Goal: Navigation & Orientation: Find specific page/section

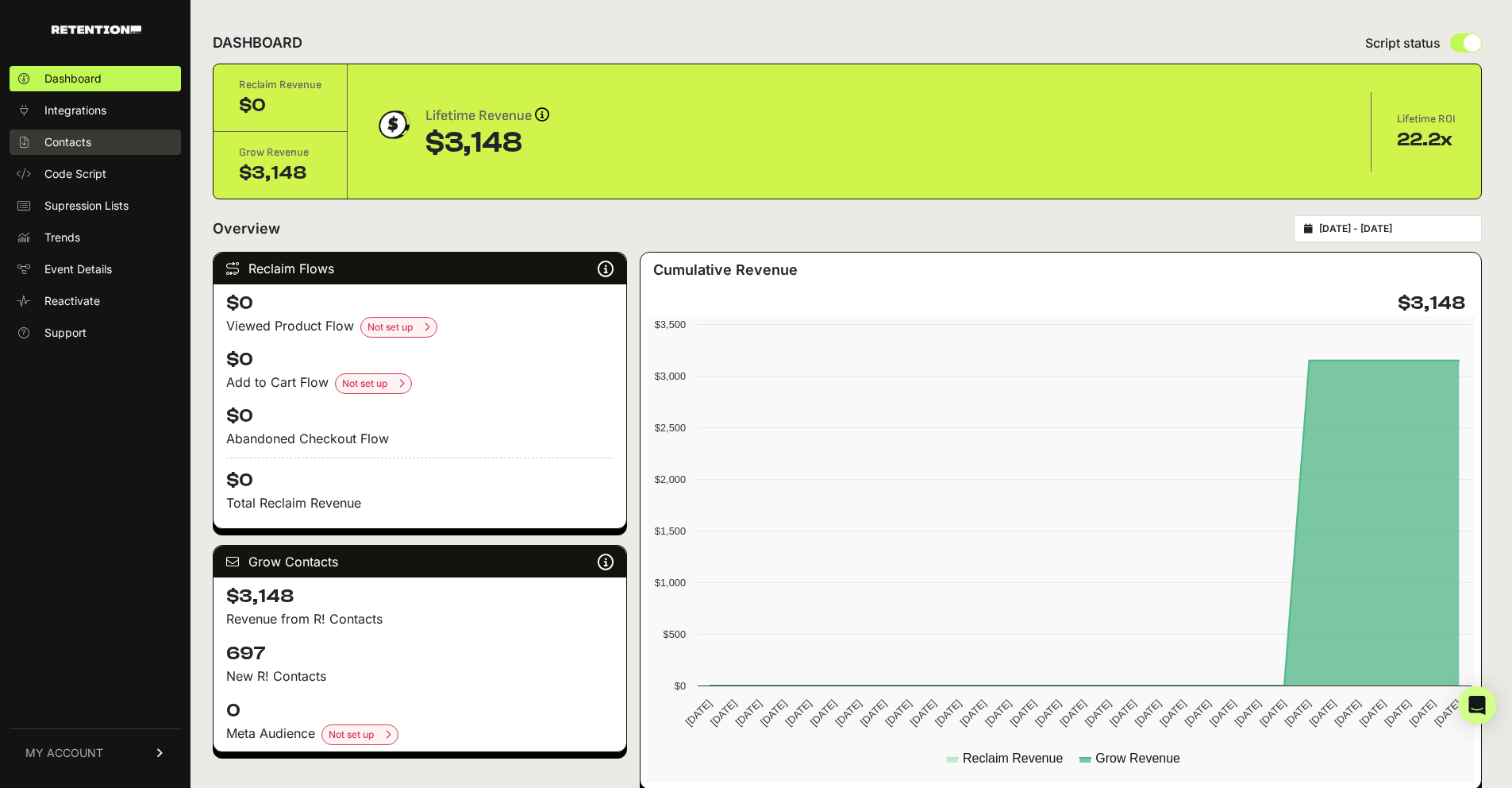
click at [111, 145] on link "Contacts" at bounding box center [95, 142] width 172 height 26
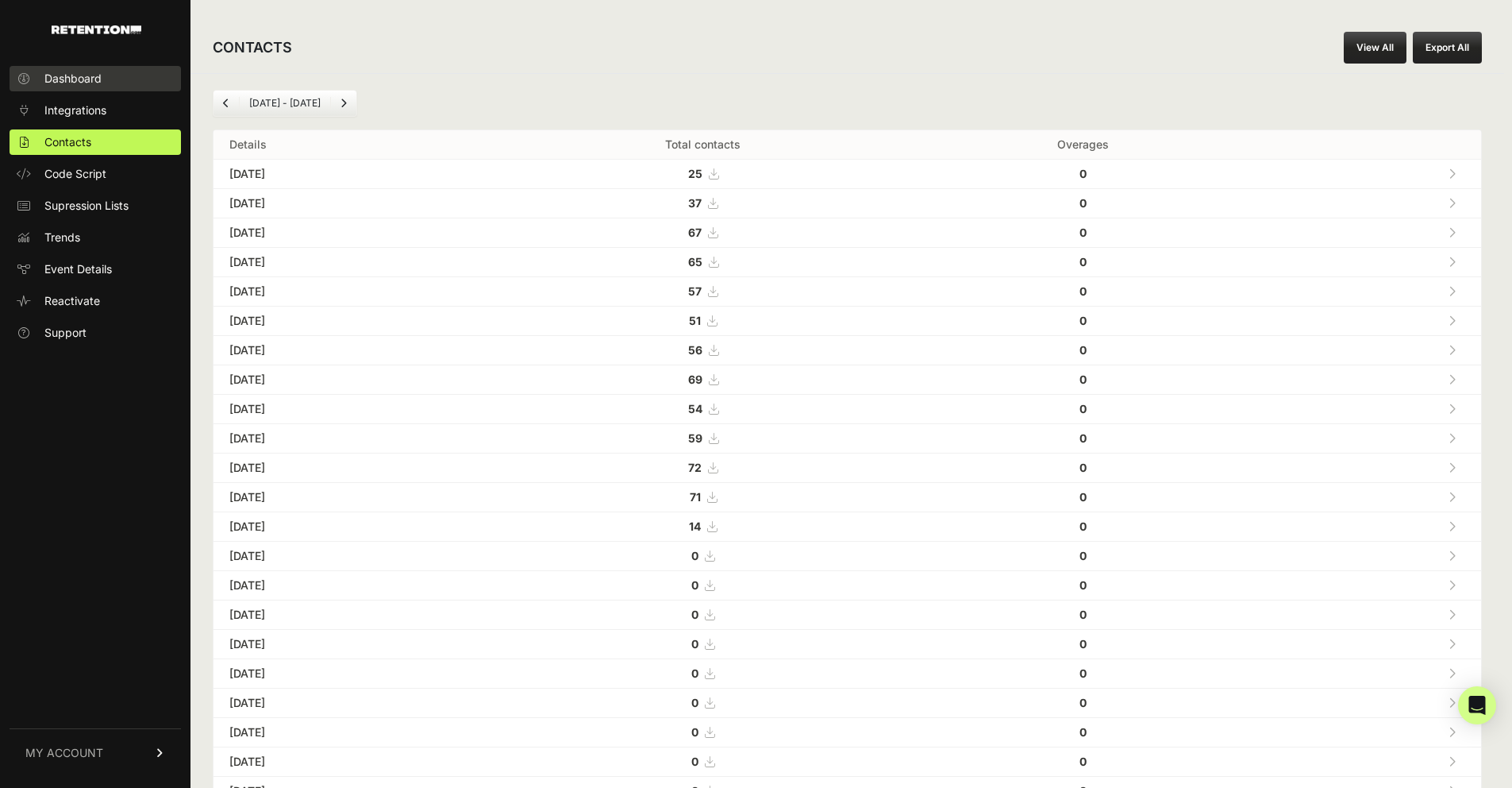
click at [91, 72] on span "Dashboard" at bounding box center [73, 79] width 57 height 16
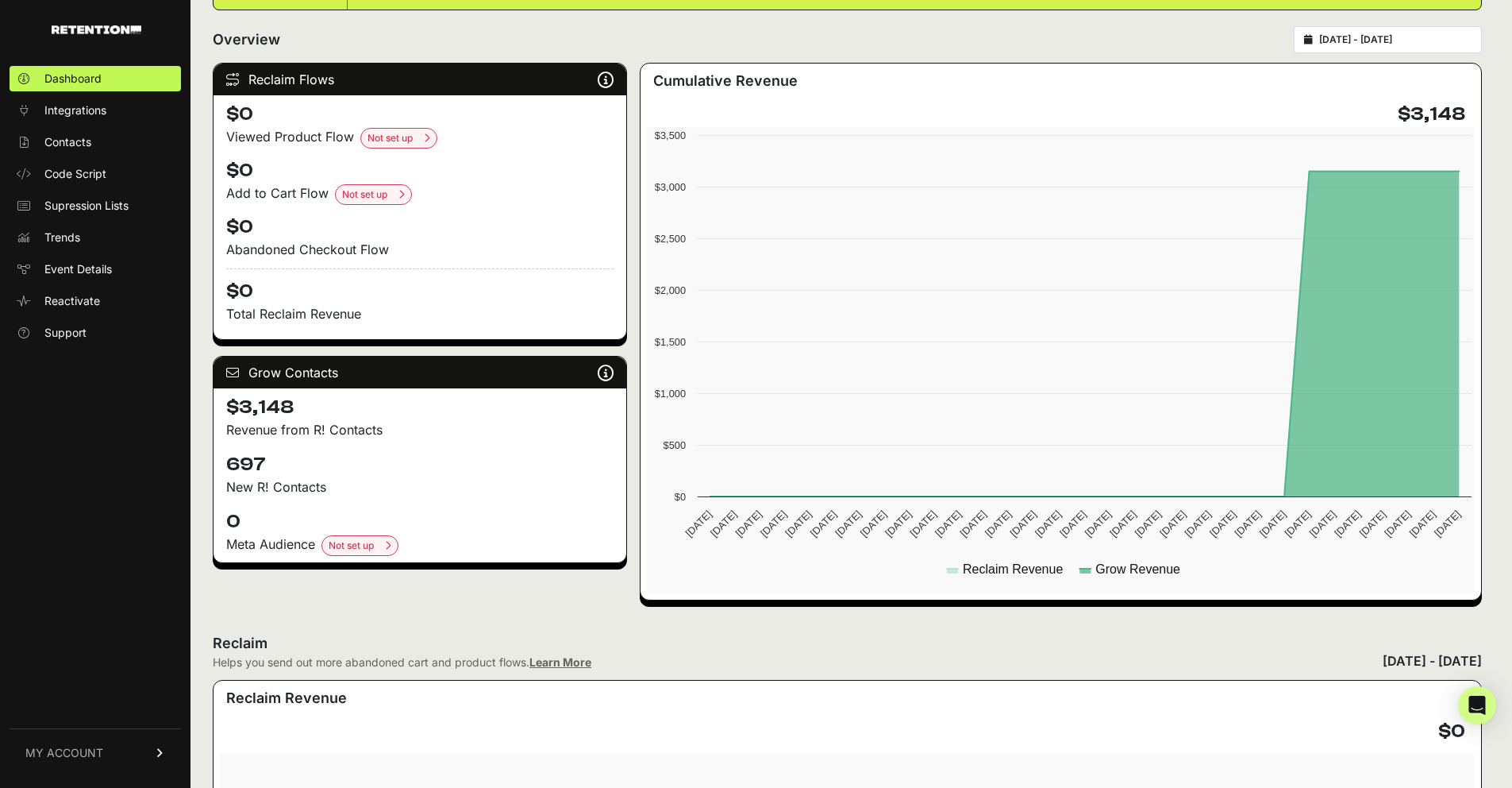
scroll to position [117, 0]
